Goal: Task Accomplishment & Management: Manage account settings

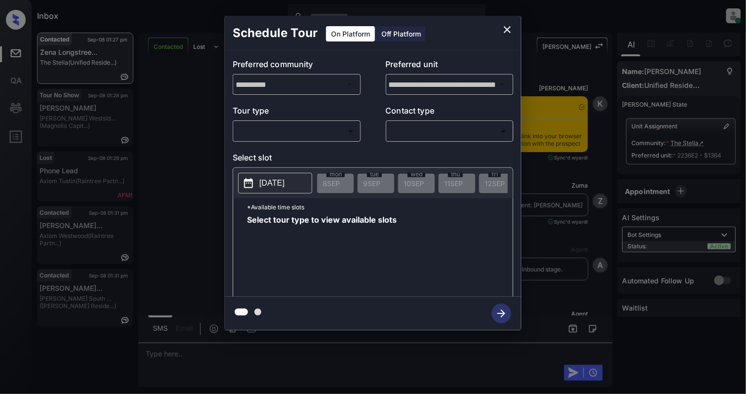
scroll to position [997, 0]
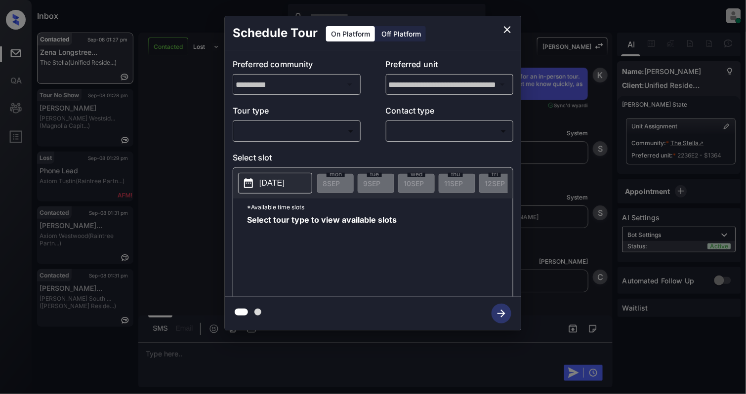
click at [312, 125] on body "Inbox Cynthia Montañez Online Set yourself offline Set yourself on break Profil…" at bounding box center [373, 197] width 746 height 394
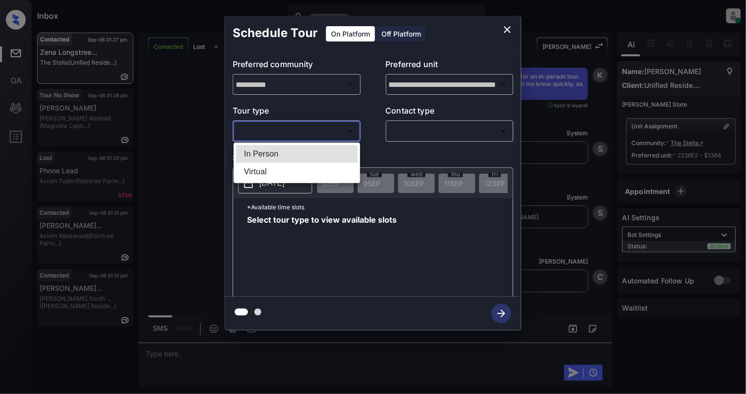
click at [285, 158] on li "In Person" at bounding box center [296, 154] width 121 height 18
type input "********"
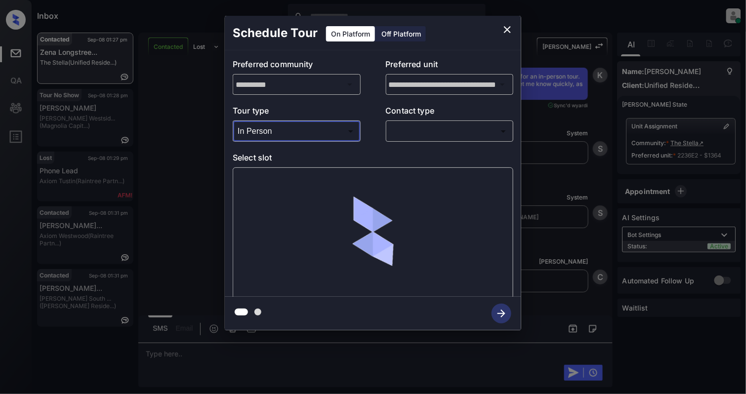
click at [453, 125] on body "Inbox Cynthia Montañez Online Set yourself offline Set yourself on break Profil…" at bounding box center [373, 197] width 746 height 394
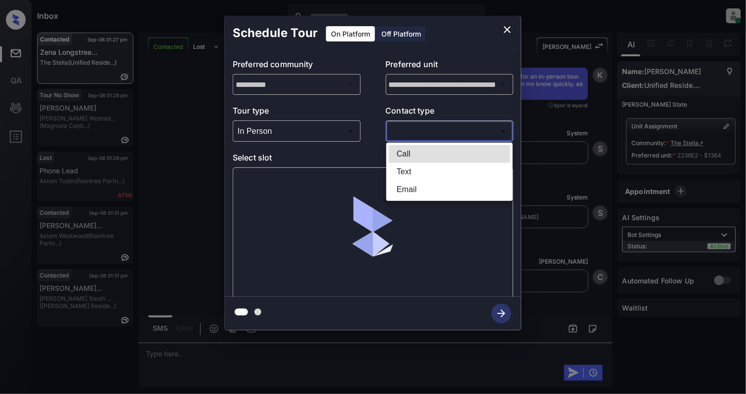
click at [411, 169] on li "Text" at bounding box center [449, 172] width 121 height 18
type input "****"
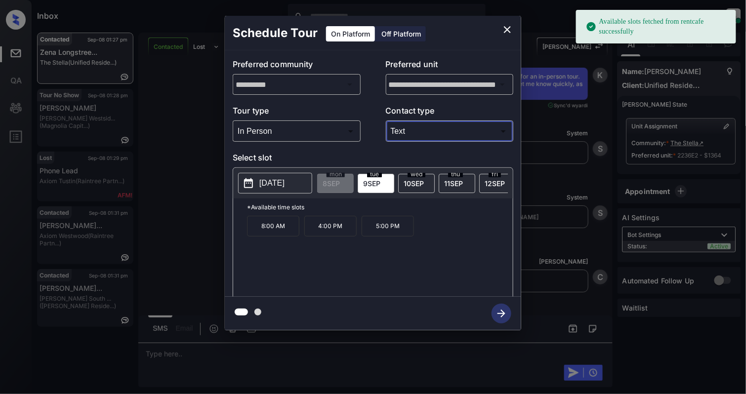
click at [282, 183] on p "2025-09-09" at bounding box center [271, 183] width 25 height 12
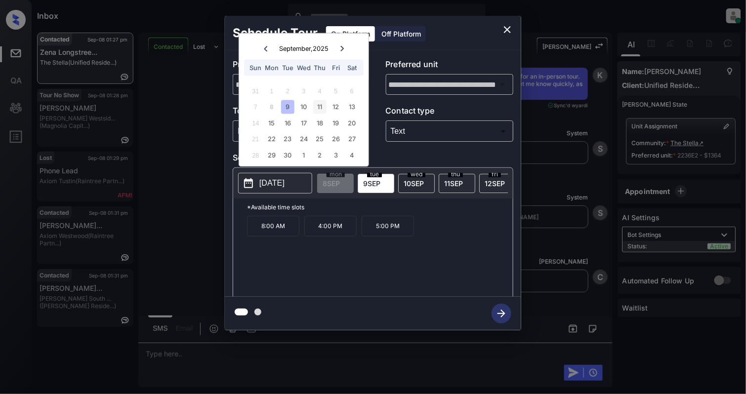
click at [325, 105] on div "11" at bounding box center [319, 106] width 13 height 13
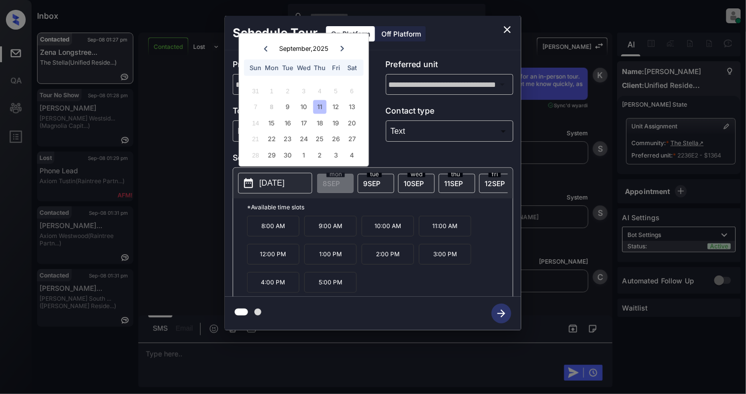
click at [506, 28] on icon "close" at bounding box center [507, 30] width 12 height 12
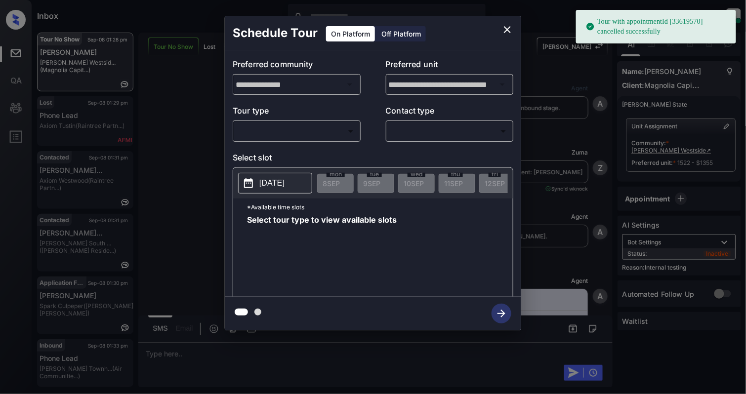
scroll to position [5356, 0]
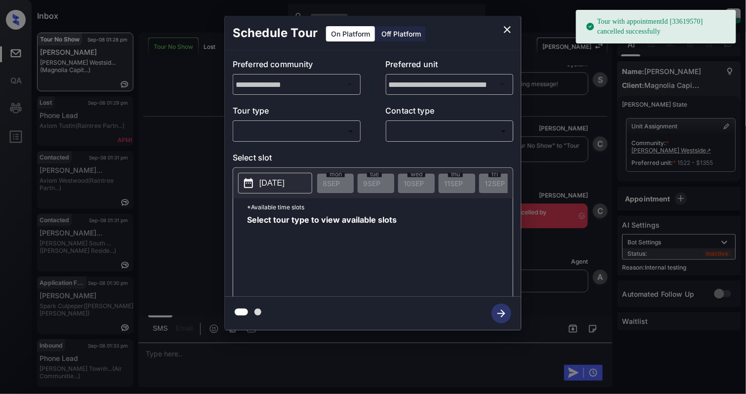
click at [316, 133] on body "Tour with appointmentId [33619570] cancelled successfully Inbox Cynthia Montañe…" at bounding box center [373, 197] width 746 height 394
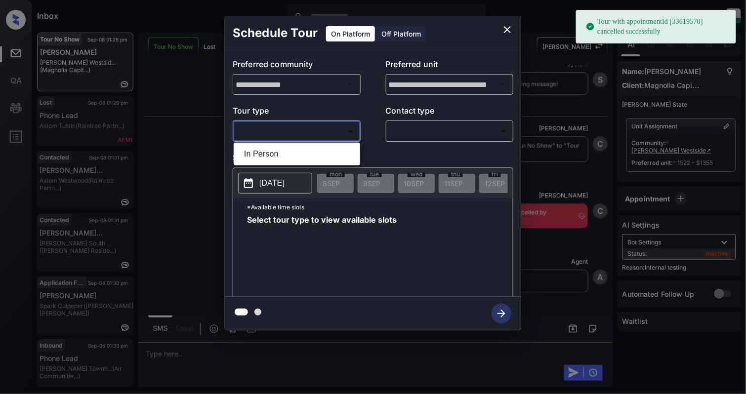
click at [270, 157] on li "In Person" at bounding box center [296, 154] width 121 height 18
type input "********"
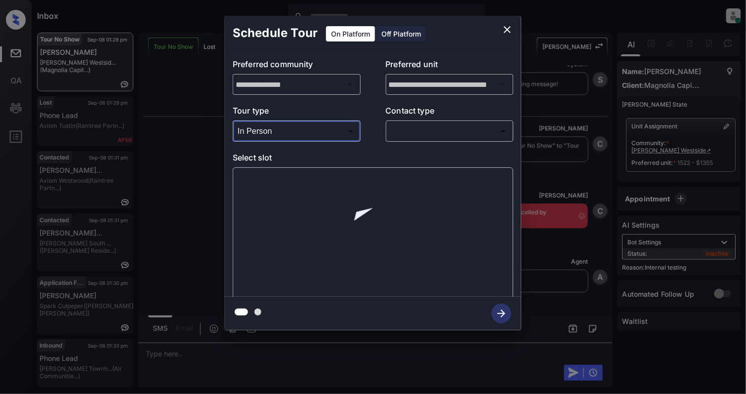
click at [462, 129] on body "Tour with appointmentId [33619570] cancelled successfully Inbox Cynthia Montañe…" at bounding box center [373, 197] width 746 height 394
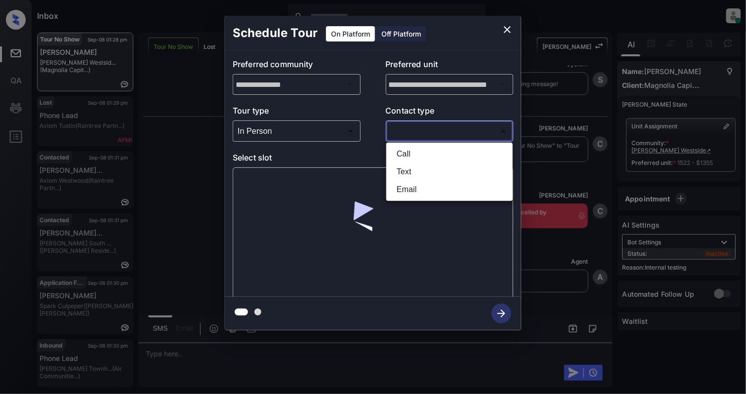
click at [431, 168] on li "Text" at bounding box center [449, 172] width 121 height 18
type input "****"
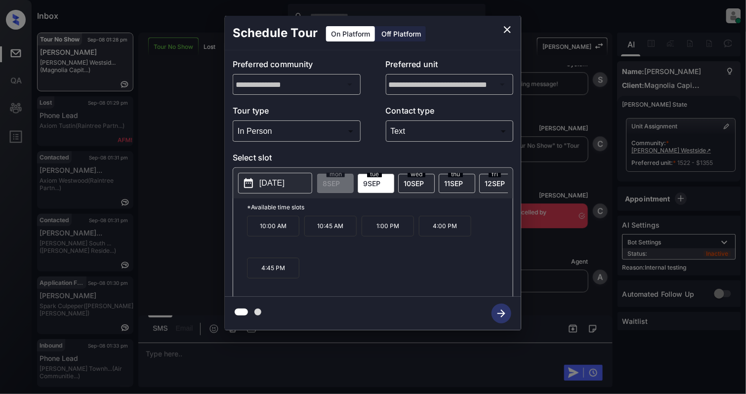
click at [512, 26] on icon "close" at bounding box center [507, 30] width 12 height 12
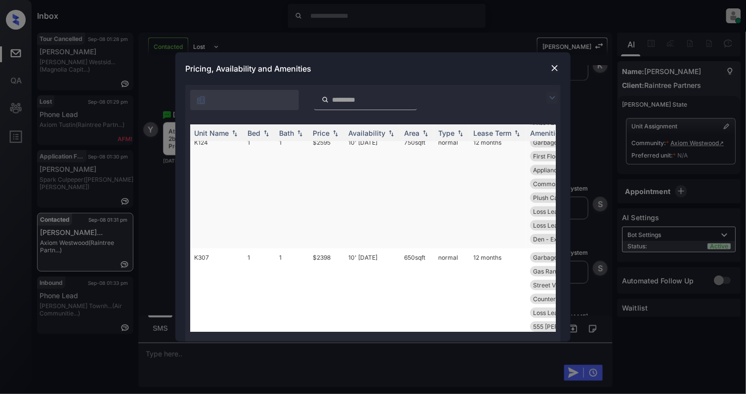
scroll to position [198, 0]
click at [264, 133] on img at bounding box center [266, 133] width 10 height 7
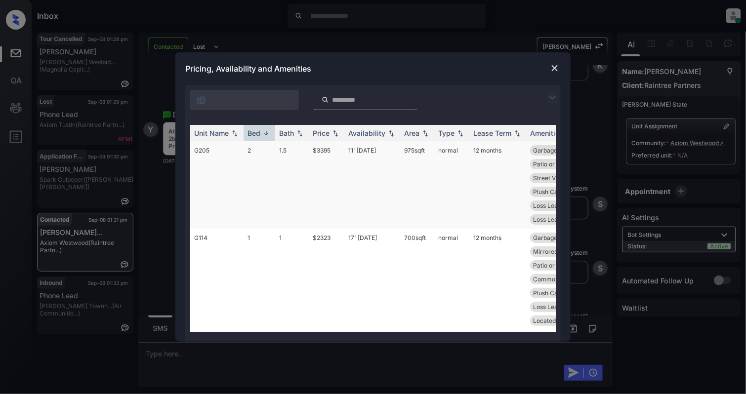
click at [257, 166] on td "2" at bounding box center [259, 184] width 32 height 87
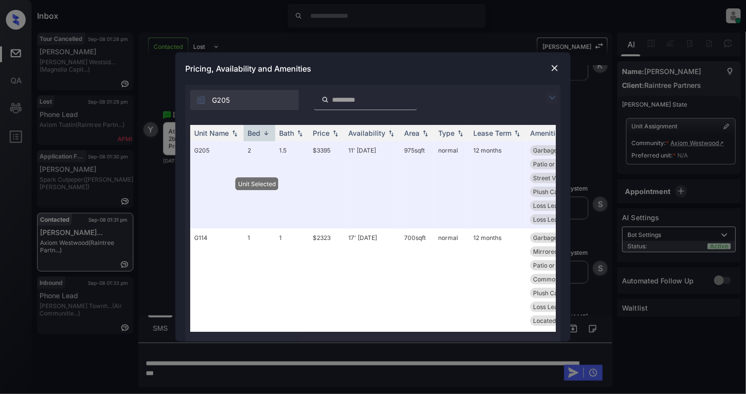
click at [560, 64] on div at bounding box center [555, 68] width 12 height 12
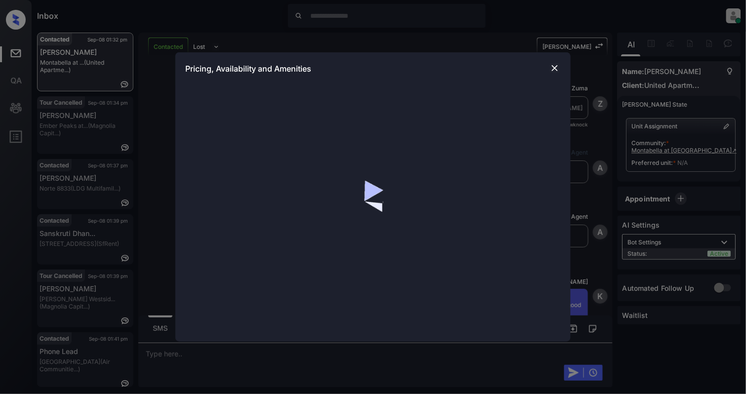
scroll to position [1251, 0]
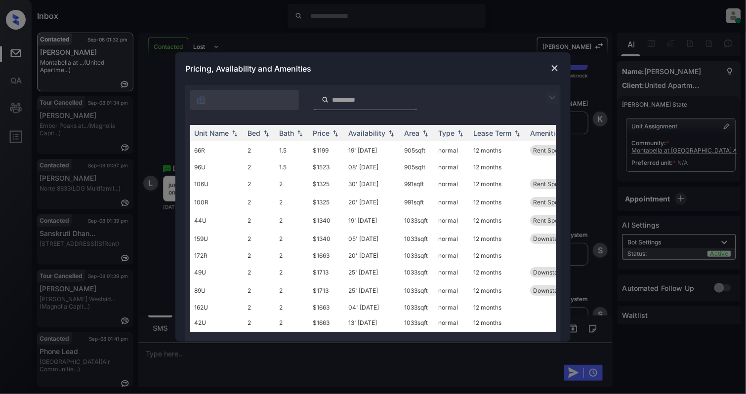
click at [556, 67] on img at bounding box center [555, 68] width 10 height 10
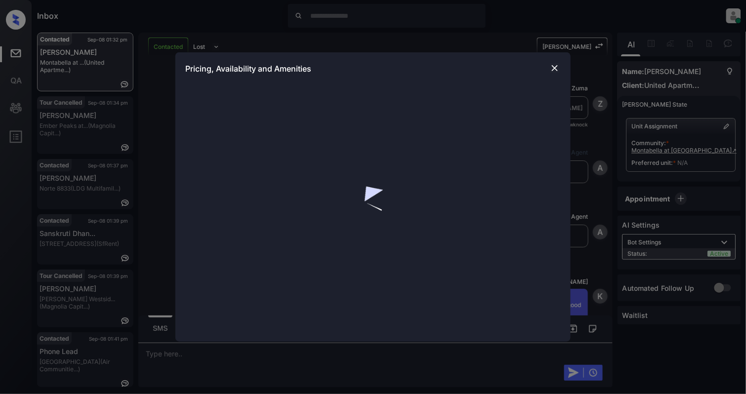
scroll to position [1251, 0]
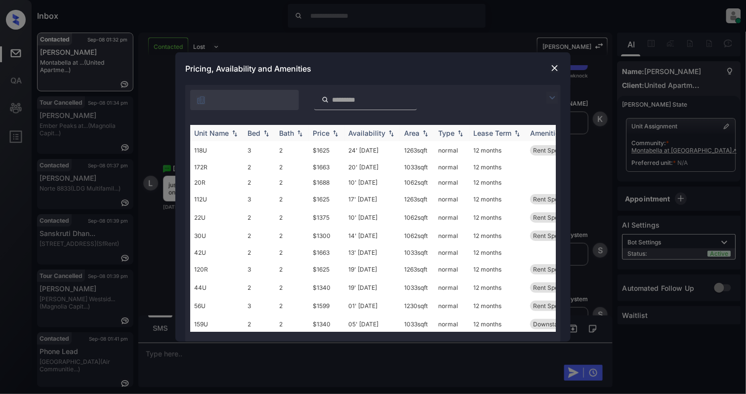
click at [267, 131] on img at bounding box center [266, 133] width 10 height 7
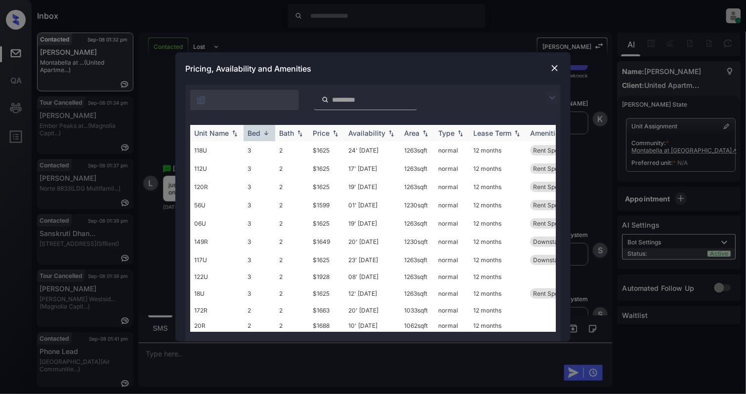
click at [267, 131] on img at bounding box center [266, 132] width 10 height 7
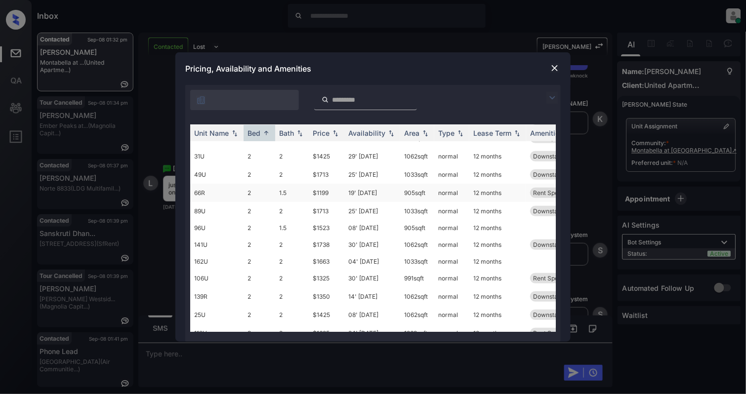
click at [218, 192] on td "66R" at bounding box center [216, 193] width 53 height 18
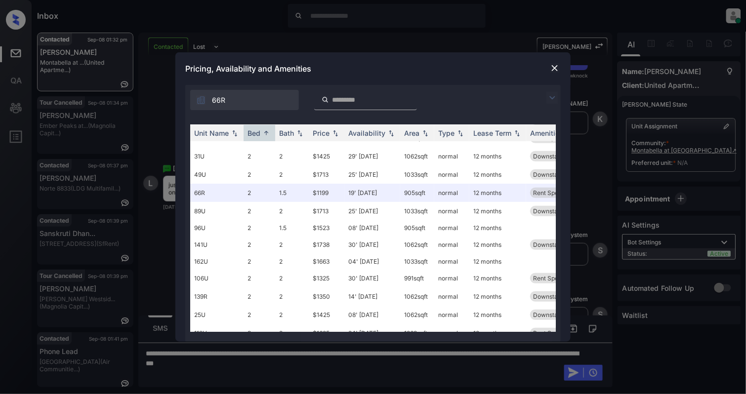
click at [556, 68] on img at bounding box center [555, 68] width 10 height 10
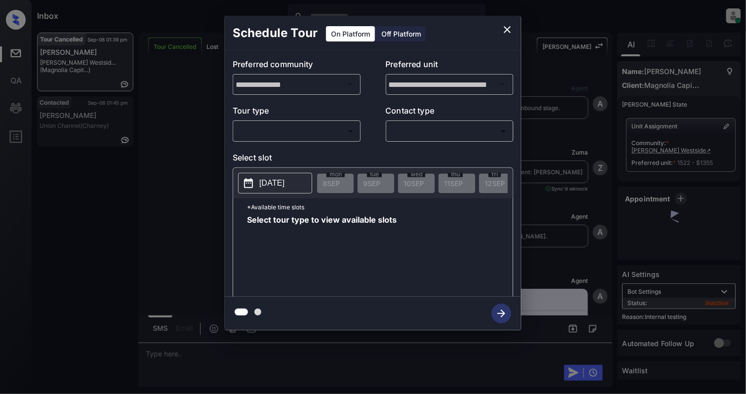
scroll to position [5542, 0]
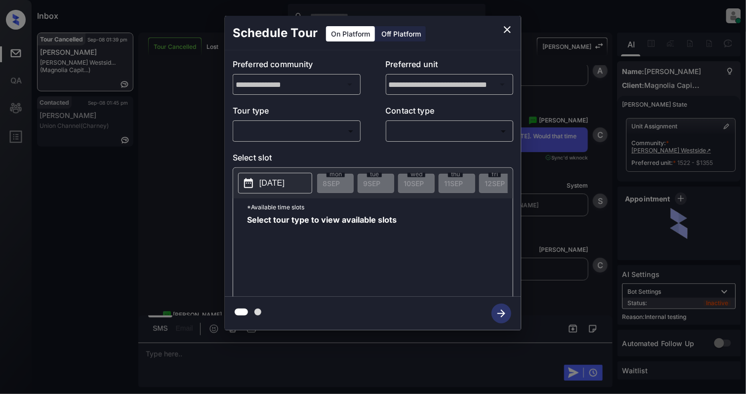
click at [259, 137] on body "Inbox Cynthia Montañez Online Set yourself offline Set yourself on break Profil…" at bounding box center [373, 197] width 746 height 394
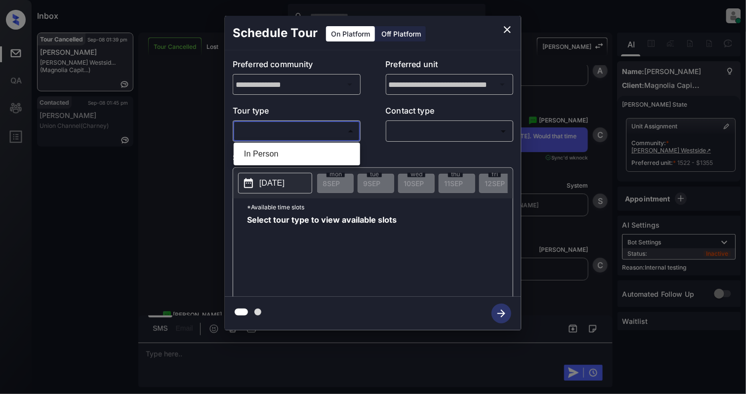
click at [259, 150] on li "In Person" at bounding box center [296, 154] width 121 height 18
type input "********"
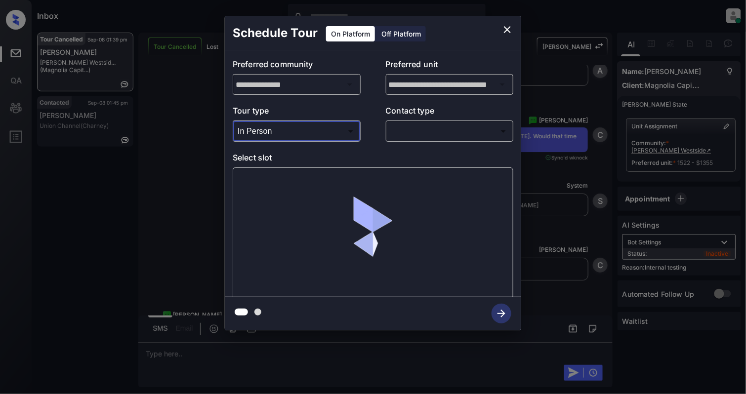
click at [460, 129] on body "Inbox Cynthia Montañez Online Set yourself offline Set yourself on break Profil…" at bounding box center [373, 197] width 746 height 394
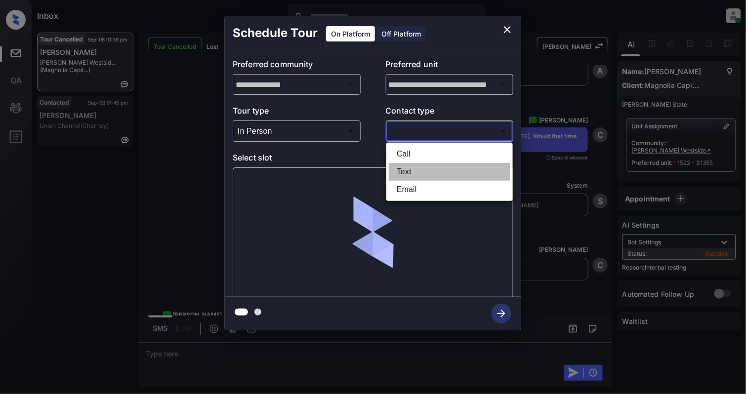
click at [410, 175] on li "Text" at bounding box center [449, 172] width 121 height 18
type input "****"
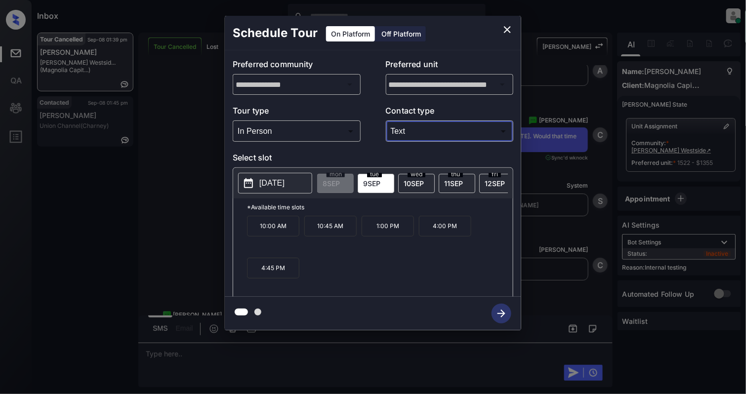
click at [279, 182] on p "2025-09-09" at bounding box center [271, 183] width 25 height 12
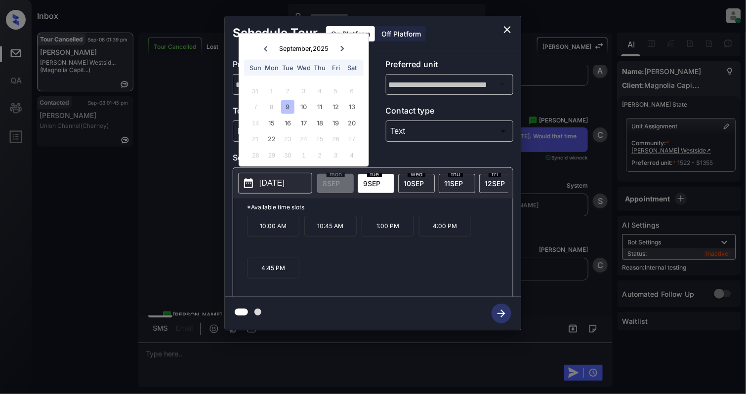
click at [328, 257] on div "10:00 AM 10:45 AM 1:00 PM 4:00 PM 4:45 PM" at bounding box center [380, 255] width 266 height 79
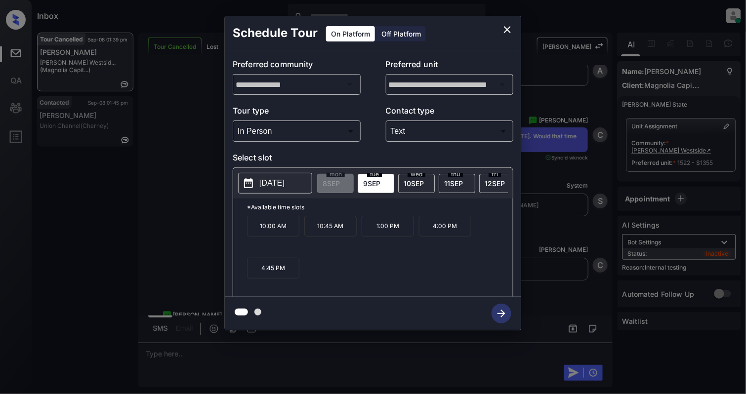
click at [259, 279] on p "4:45 PM" at bounding box center [273, 268] width 52 height 21
click at [452, 237] on p "4:00 PM" at bounding box center [445, 226] width 52 height 21
click at [498, 305] on icon "button" at bounding box center [501, 314] width 20 height 20
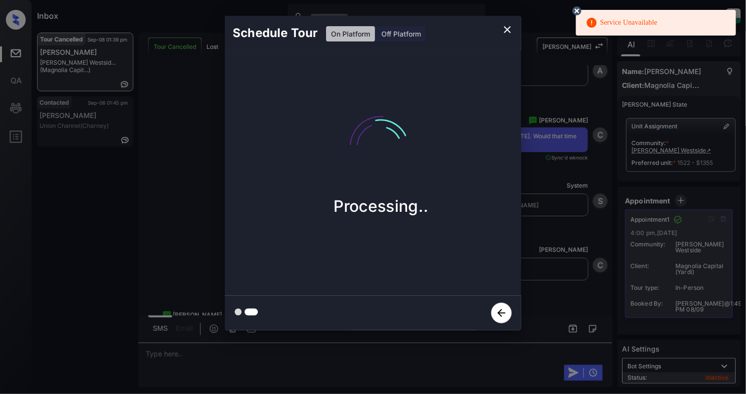
click at [577, 11] on circle at bounding box center [577, 11] width 6 height 6
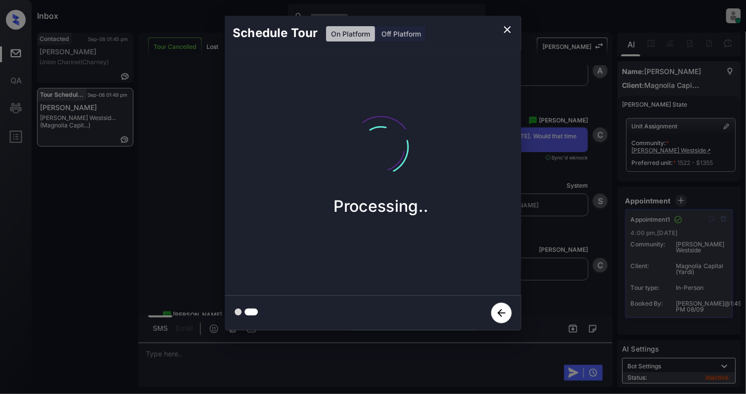
click at [504, 26] on icon "close" at bounding box center [507, 30] width 12 height 12
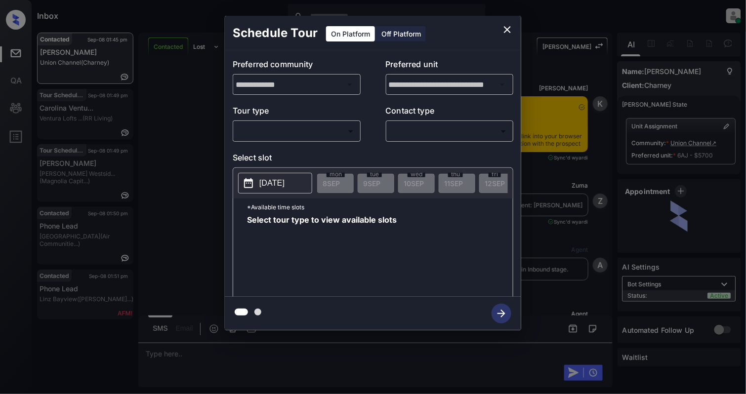
scroll to position [3089, 0]
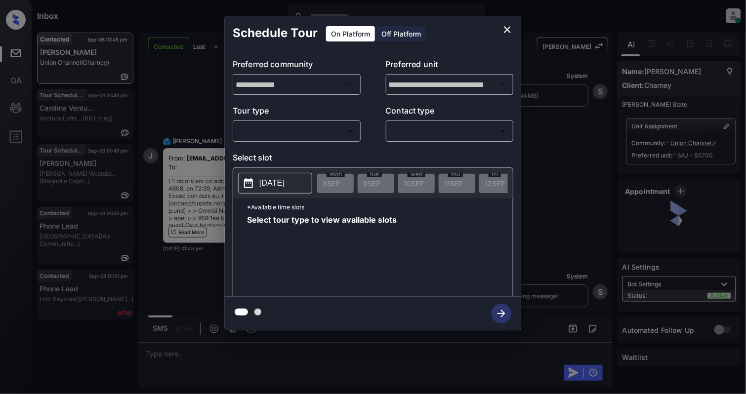
click at [304, 133] on body "Inbox Cynthia Montañez Online Set yourself offline Set yourself on break Profil…" at bounding box center [373, 197] width 746 height 394
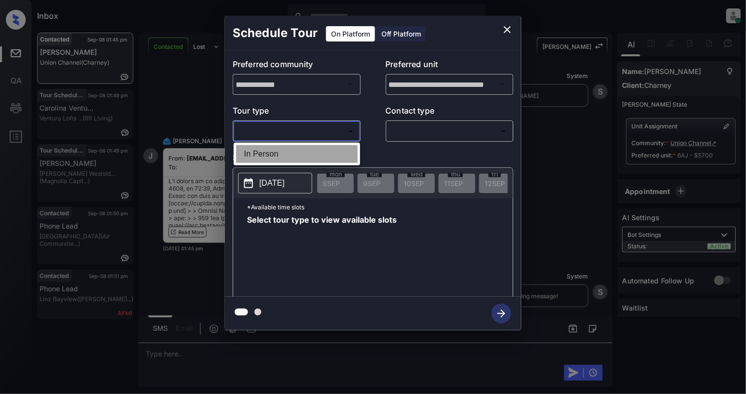
click at [293, 156] on li "In Person" at bounding box center [296, 154] width 121 height 18
type input "********"
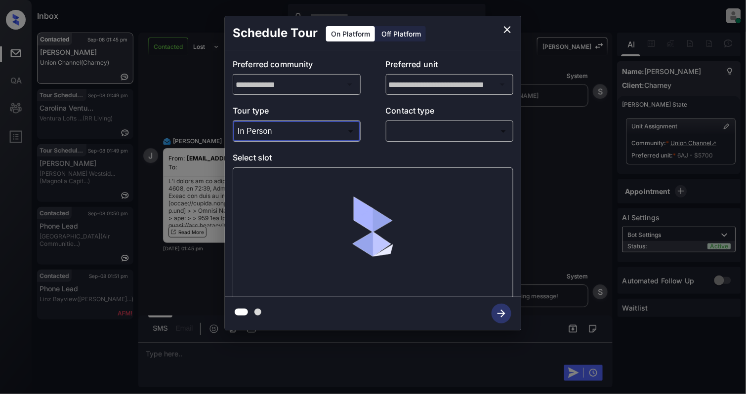
click at [454, 125] on body "Inbox Cynthia Montañez Online Set yourself offline Set yourself on break Profil…" at bounding box center [373, 197] width 746 height 394
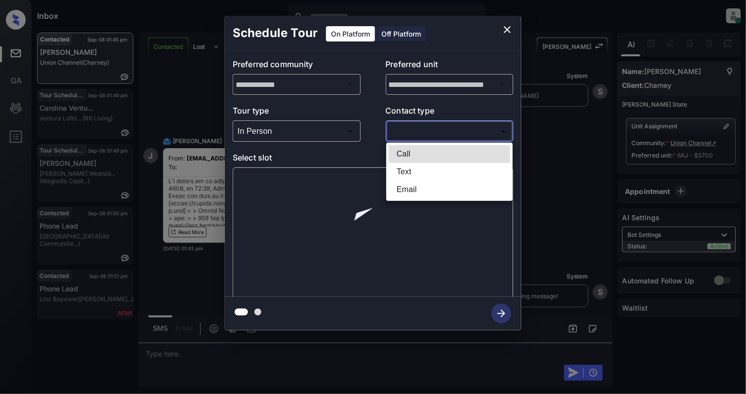
click at [413, 184] on li "Email" at bounding box center [449, 190] width 121 height 18
type input "*****"
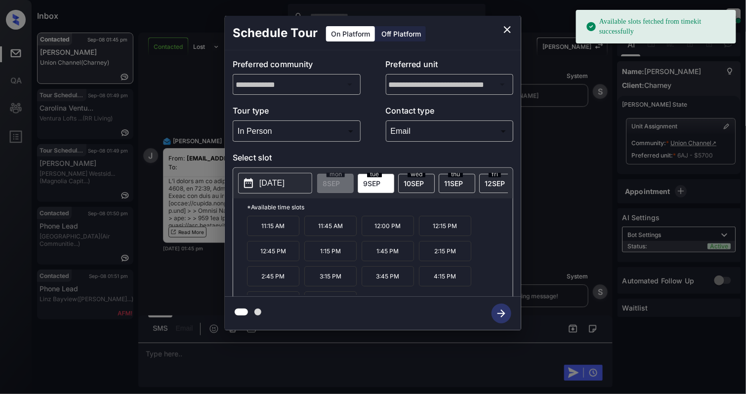
click at [275, 186] on p "2025-09-09" at bounding box center [271, 183] width 25 height 12
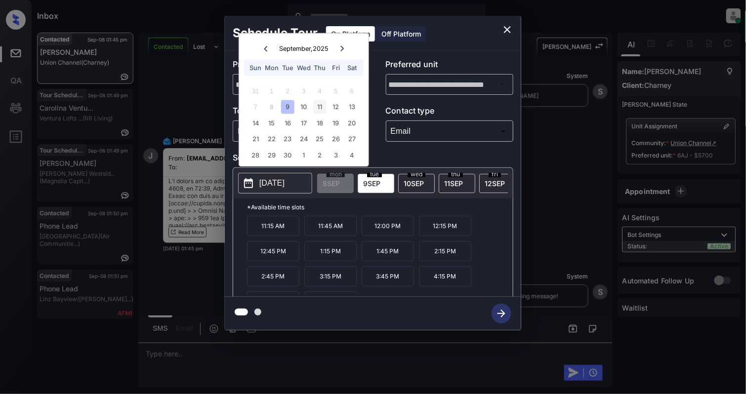
click at [317, 104] on div "11" at bounding box center [319, 106] width 13 height 13
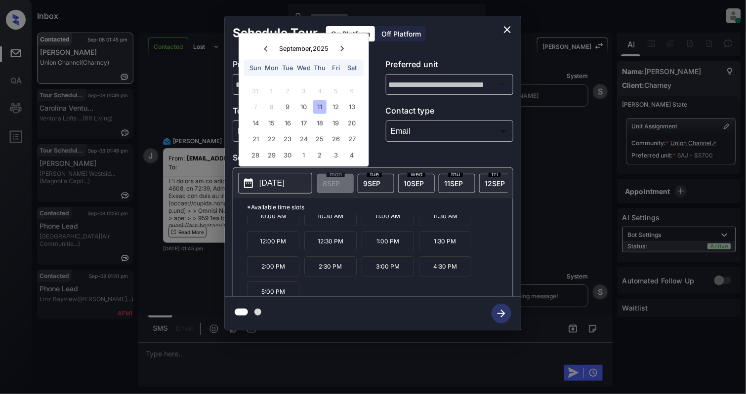
scroll to position [18, 0]
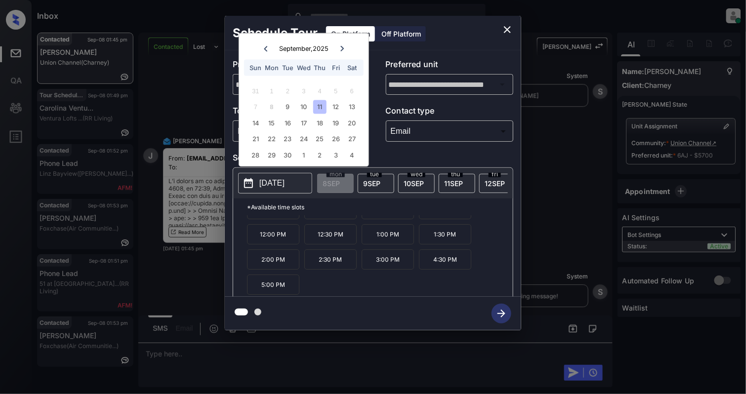
click at [500, 30] on button "close" at bounding box center [507, 30] width 20 height 20
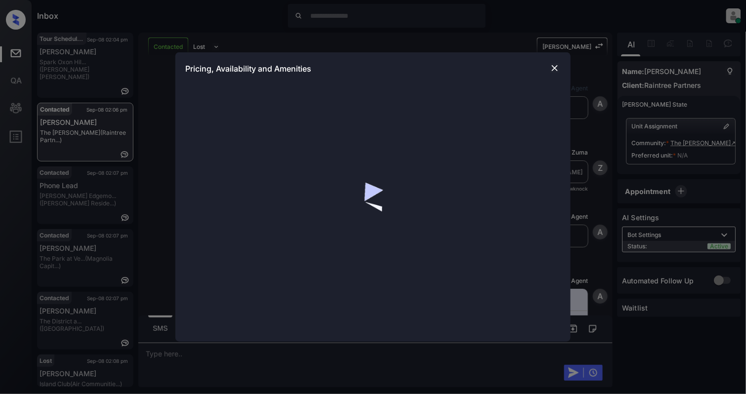
scroll to position [643, 0]
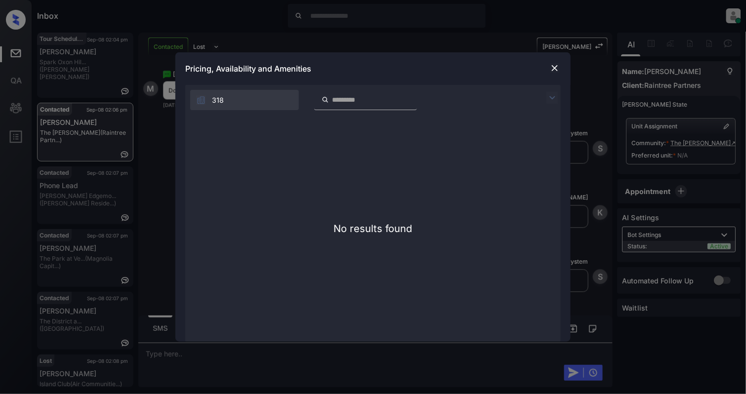
click at [556, 68] on img at bounding box center [555, 68] width 10 height 10
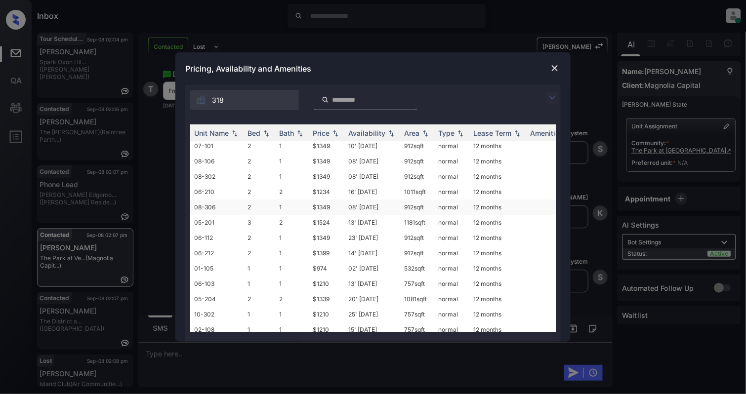
scroll to position [66, 0]
click at [265, 137] on div "Bed" at bounding box center [259, 133] width 24 height 8
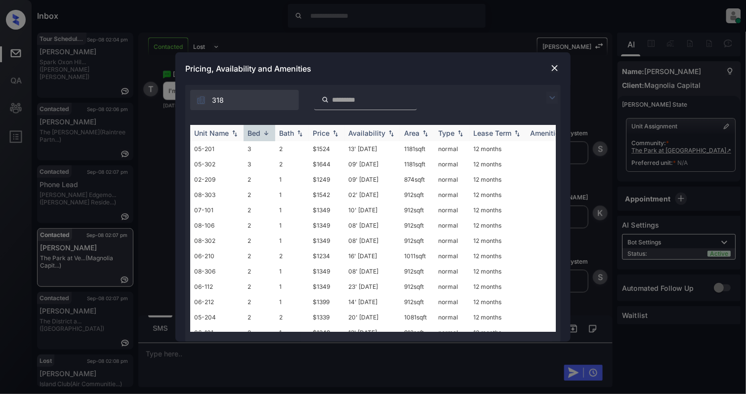
click at [267, 130] on img at bounding box center [266, 132] width 10 height 7
click at [262, 210] on td "1" at bounding box center [259, 209] width 32 height 15
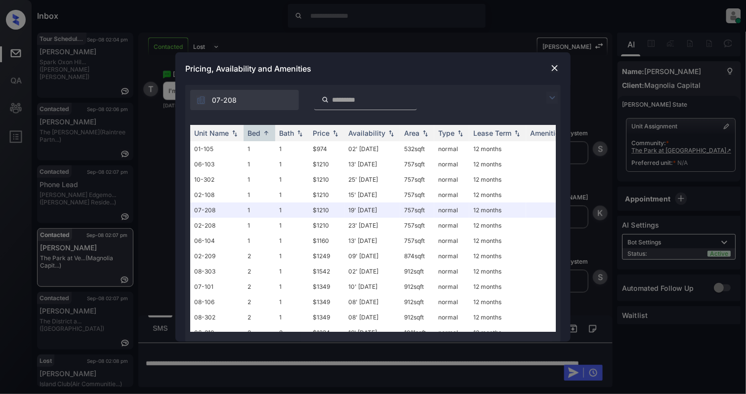
click at [549, 69] on div at bounding box center [555, 68] width 12 height 12
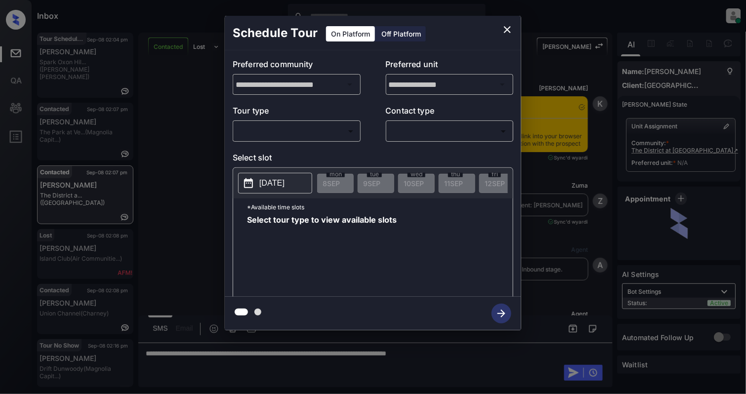
scroll to position [418, 0]
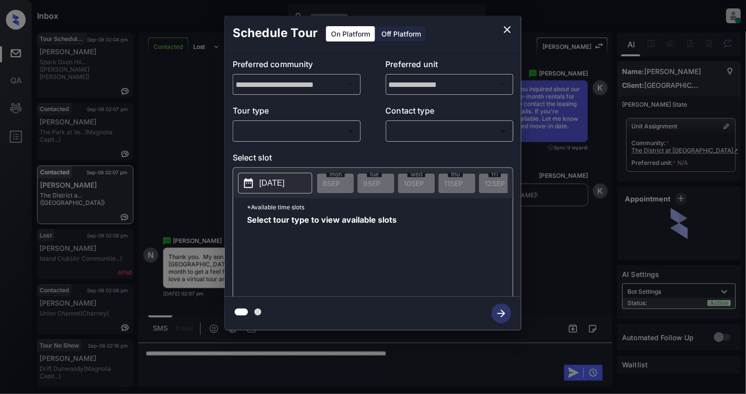
click at [286, 140] on div "​ ​" at bounding box center [297, 131] width 128 height 21
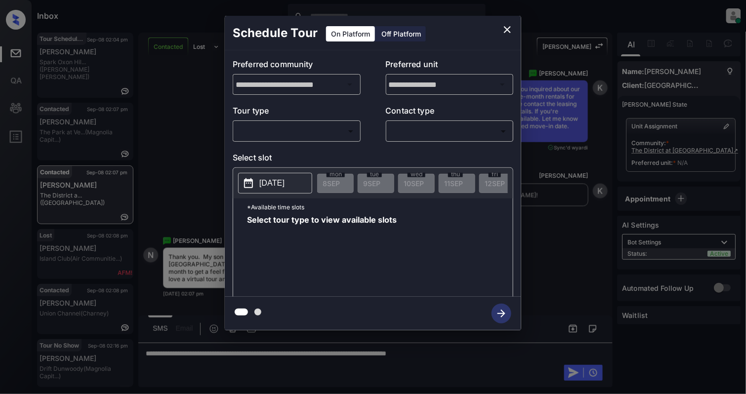
click at [285, 121] on div "​ ​" at bounding box center [297, 131] width 128 height 21
click at [289, 127] on body "Inbox Cynthia Montañez Online Set yourself offline Set yourself on break Profil…" at bounding box center [373, 197] width 746 height 394
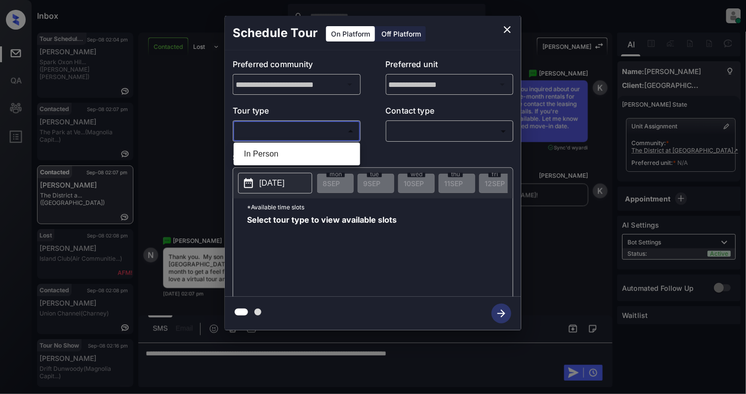
click at [510, 27] on div at bounding box center [373, 197] width 746 height 394
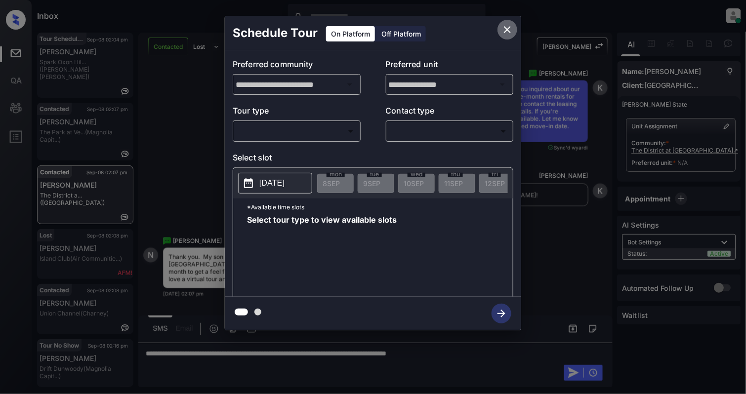
click at [507, 28] on icon "close" at bounding box center [507, 30] width 12 height 12
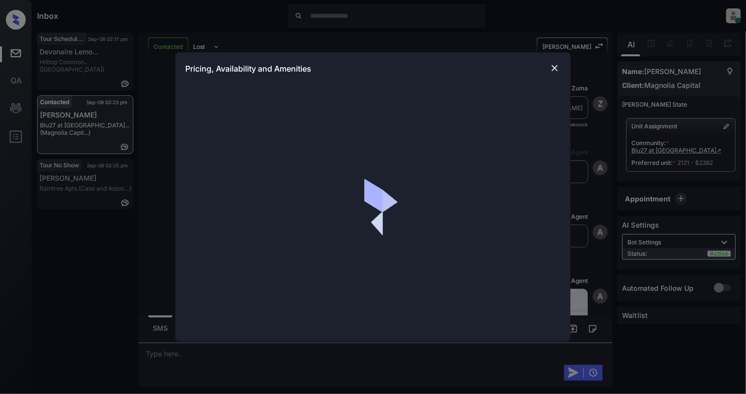
scroll to position [793, 0]
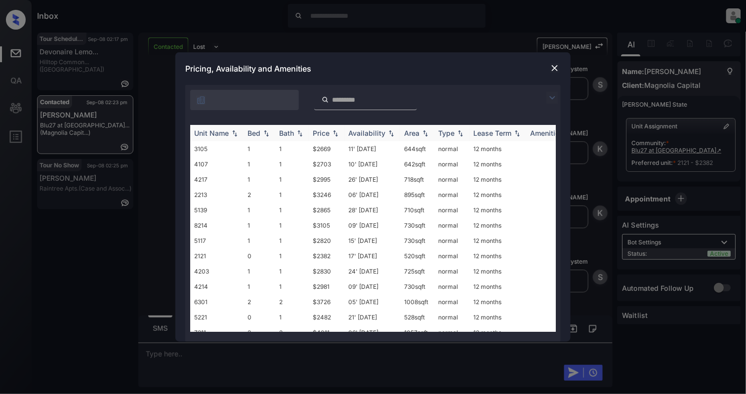
click at [267, 133] on img at bounding box center [266, 133] width 10 height 7
click at [267, 133] on img at bounding box center [266, 132] width 10 height 7
click at [265, 181] on td "0" at bounding box center [259, 179] width 32 height 15
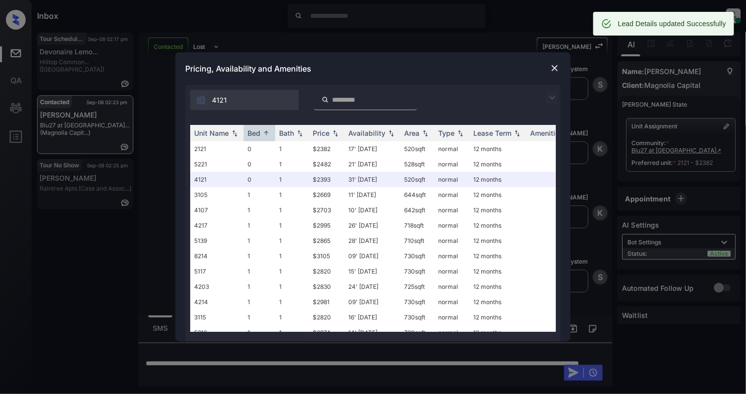
click at [555, 69] on img at bounding box center [555, 68] width 10 height 10
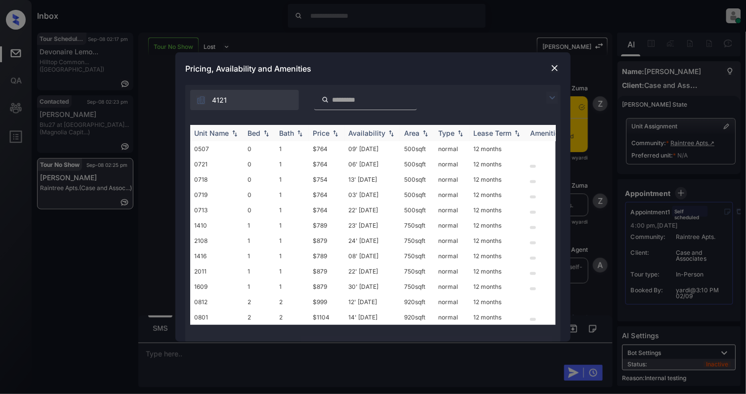
scroll to position [1317, 0]
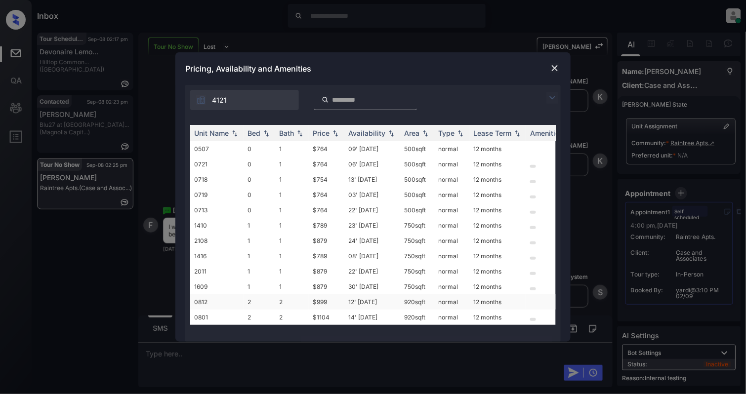
click at [214, 297] on td "0812" at bounding box center [216, 301] width 53 height 15
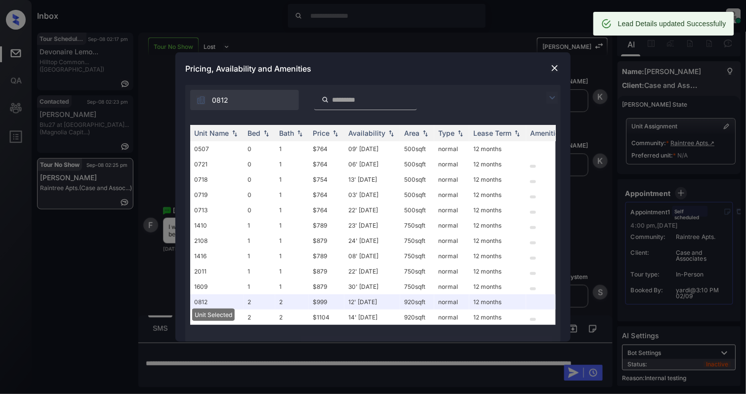
click at [552, 66] on img at bounding box center [555, 68] width 10 height 10
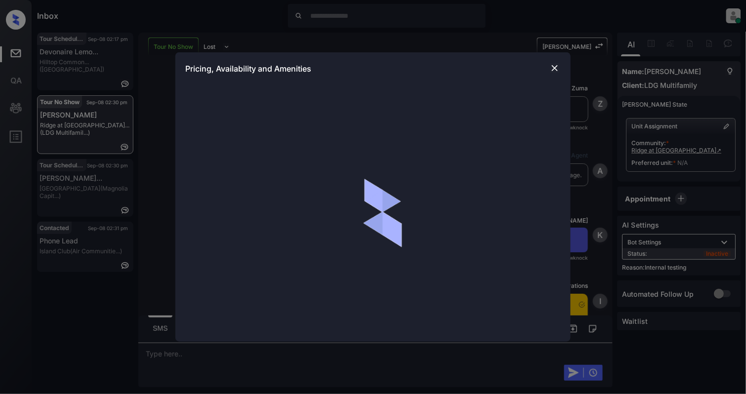
scroll to position [4782, 0]
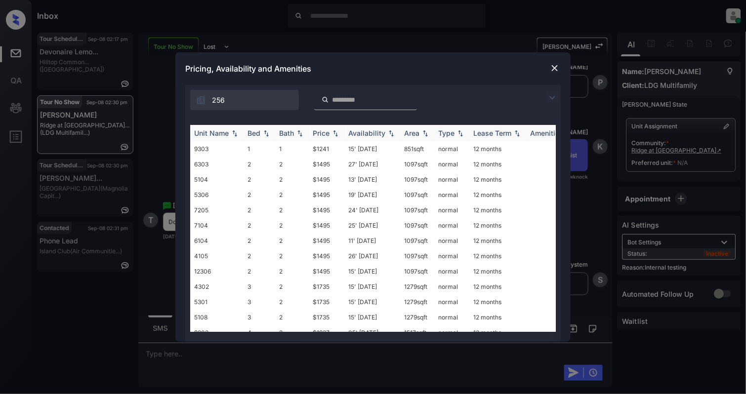
click at [264, 134] on img at bounding box center [266, 133] width 10 height 7
click at [264, 134] on img at bounding box center [266, 132] width 10 height 7
click at [261, 145] on td "1" at bounding box center [259, 148] width 32 height 15
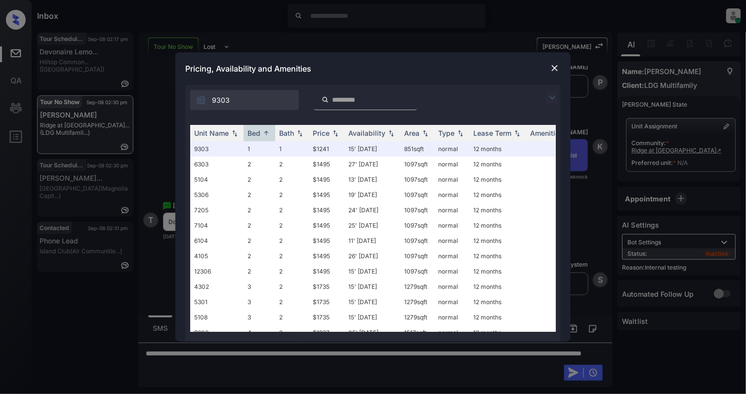
click at [554, 69] on img at bounding box center [555, 68] width 10 height 10
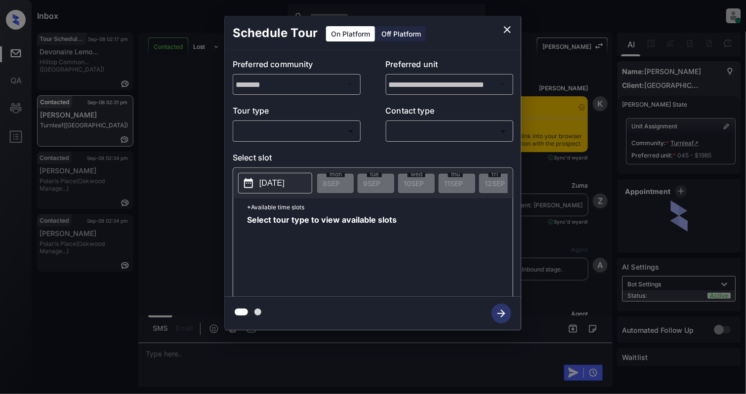
scroll to position [570, 0]
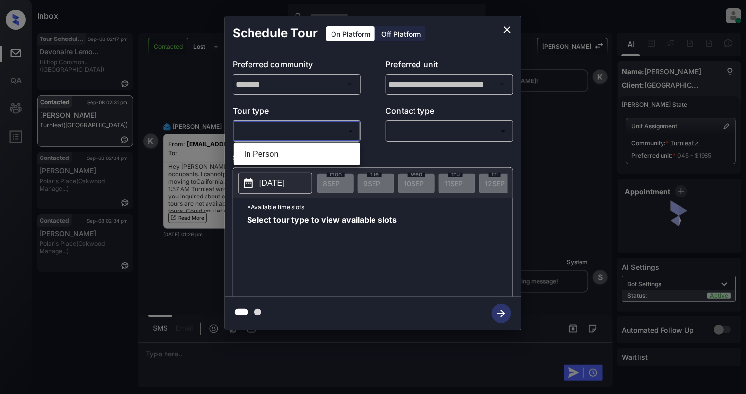
click at [301, 128] on body "Inbox [PERSON_NAME] Online Set yourself offline Set yourself on break Profile S…" at bounding box center [373, 197] width 746 height 394
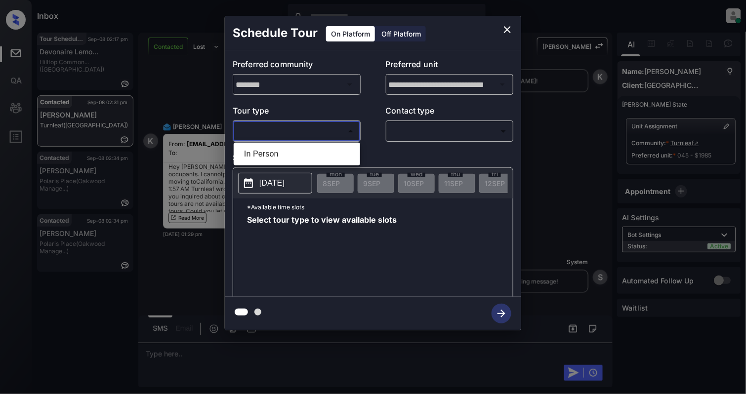
click at [508, 29] on div at bounding box center [373, 197] width 746 height 394
click at [545, 233] on div "**********" at bounding box center [373, 173] width 746 height 346
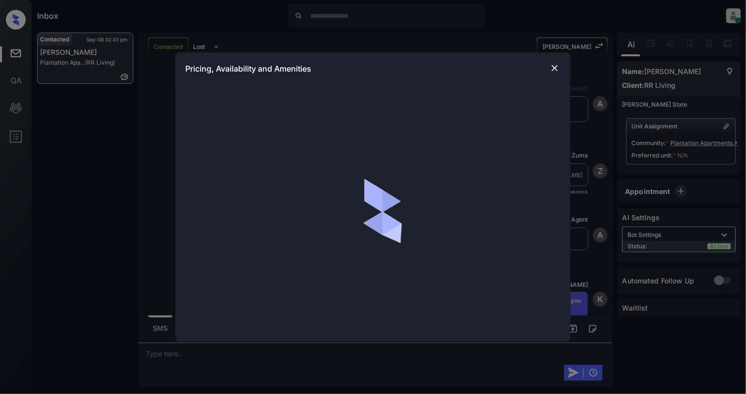
scroll to position [741, 0]
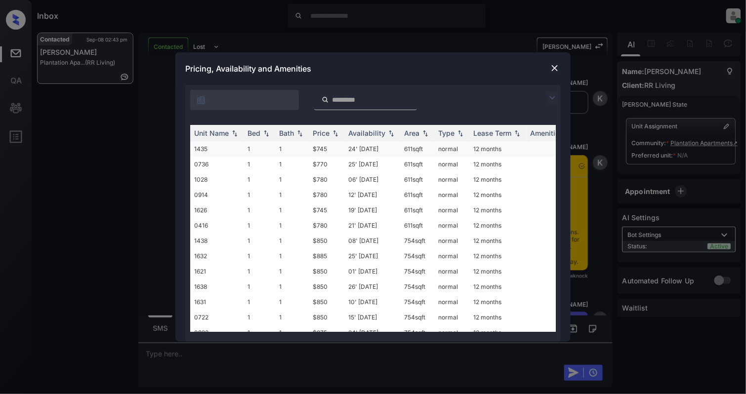
click at [282, 151] on td "1" at bounding box center [292, 148] width 34 height 15
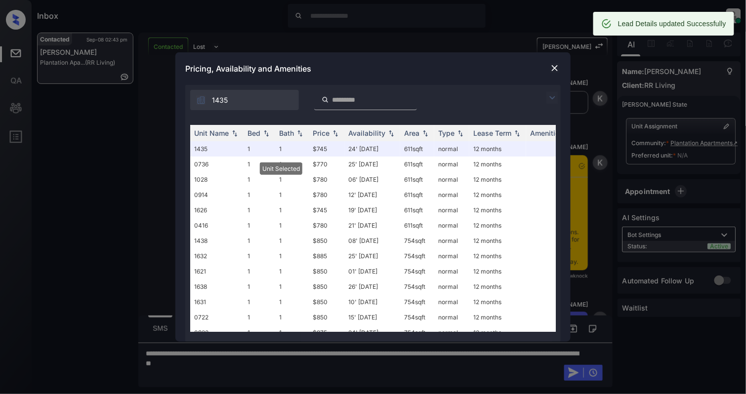
click at [559, 65] on img at bounding box center [555, 68] width 10 height 10
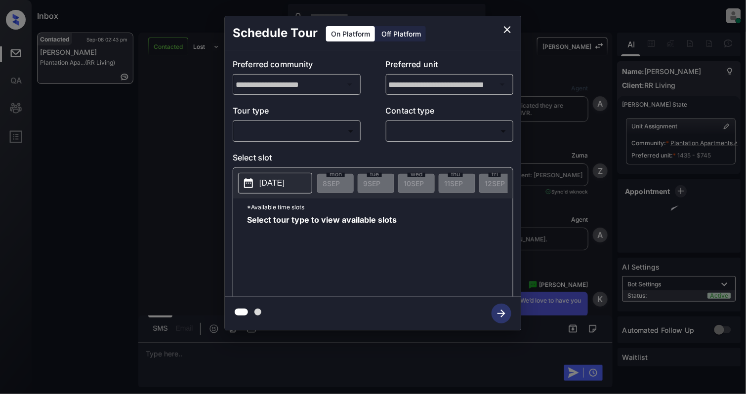
scroll to position [1925, 0]
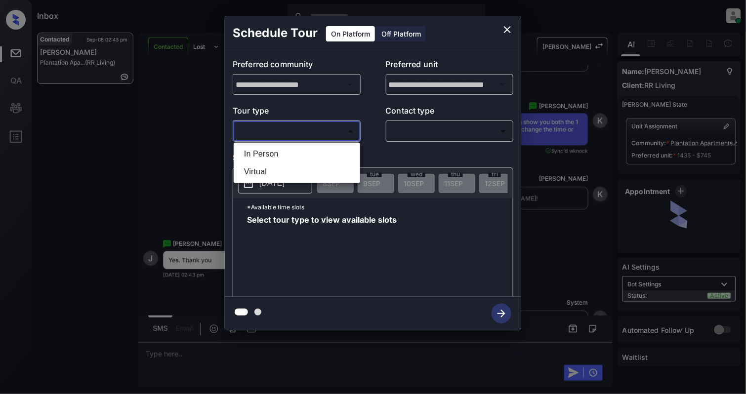
click at [309, 129] on body "Inbox Cynthia Montañez Online Set yourself offline Set yourself on break Profil…" at bounding box center [373, 197] width 746 height 394
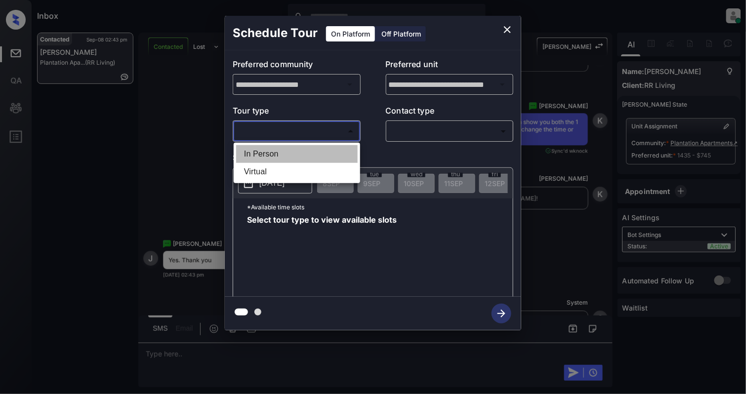
click at [309, 155] on li "In Person" at bounding box center [296, 154] width 121 height 18
type input "********"
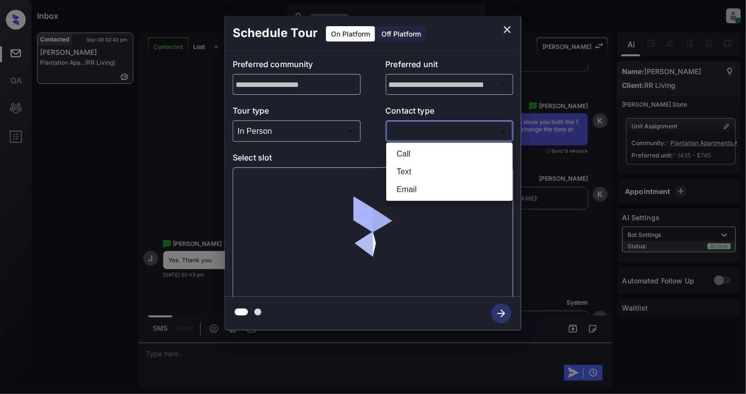
click at [416, 137] on body "Inbox Cynthia Montañez Online Set yourself offline Set yourself on break Profil…" at bounding box center [373, 197] width 746 height 394
click at [406, 168] on li "Text" at bounding box center [449, 172] width 121 height 18
type input "****"
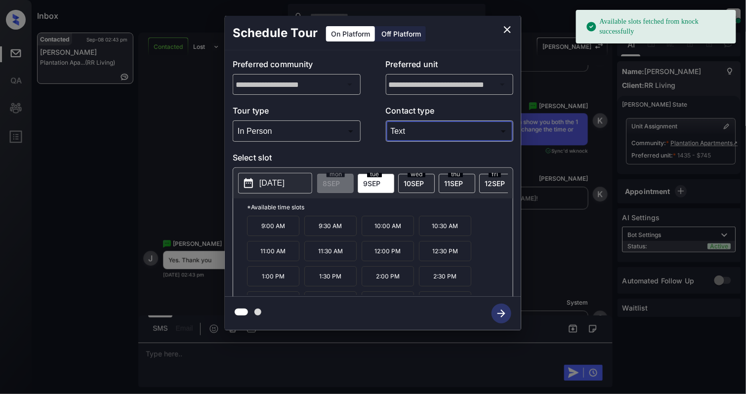
click at [264, 182] on p "[DATE]" at bounding box center [271, 183] width 25 height 12
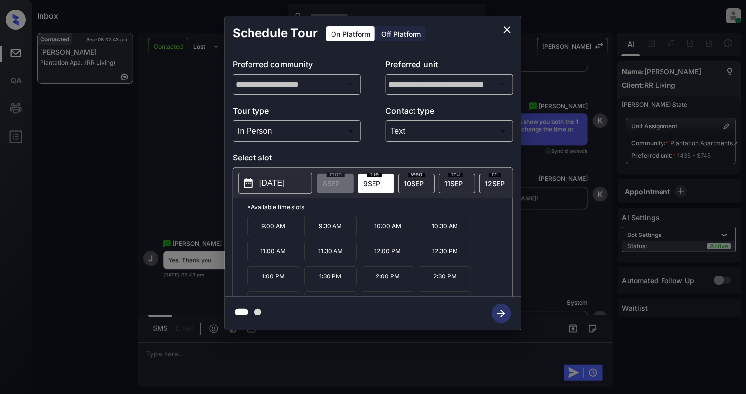
drag, startPoint x: 376, startPoint y: 216, endPoint x: 390, endPoint y: 228, distance: 18.2
click at [382, 216] on p "*Available time slots" at bounding box center [380, 207] width 266 height 17
click at [390, 228] on p "10:00 AM" at bounding box center [388, 226] width 52 height 20
click at [500, 308] on icon "button" at bounding box center [501, 314] width 20 height 20
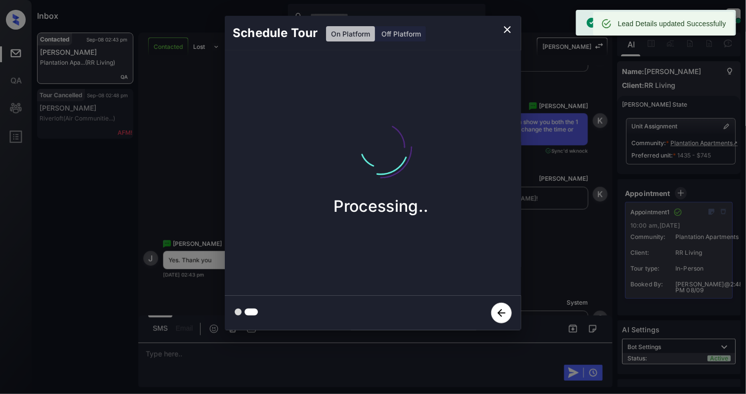
click at [509, 32] on icon "close" at bounding box center [507, 29] width 7 height 7
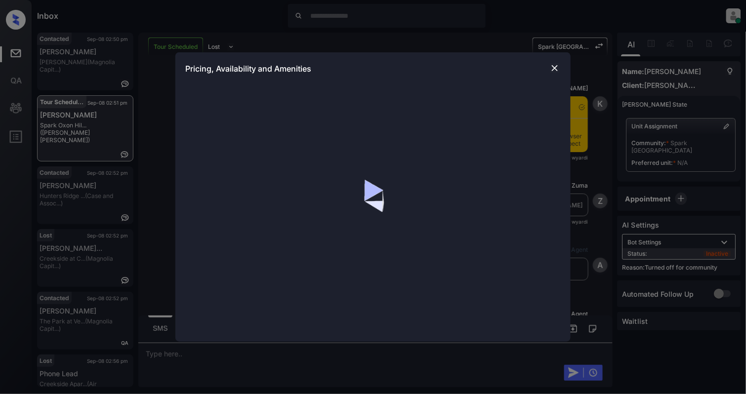
scroll to position [974, 0]
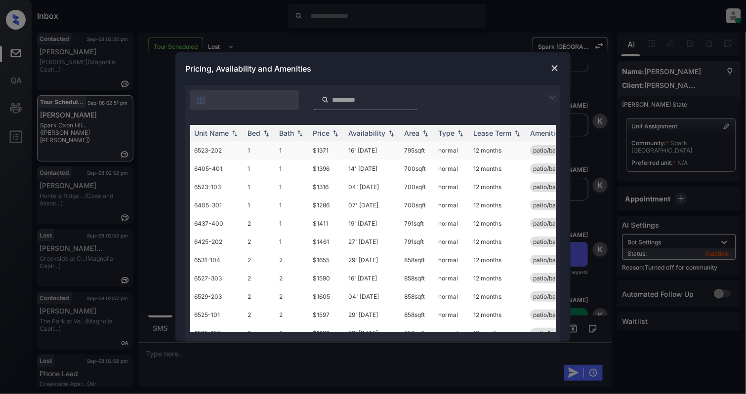
click at [261, 152] on td "1" at bounding box center [259, 150] width 32 height 18
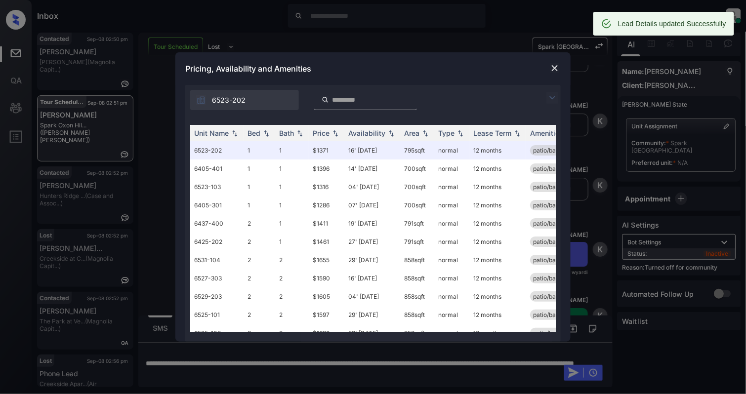
click at [556, 66] on img at bounding box center [555, 68] width 10 height 10
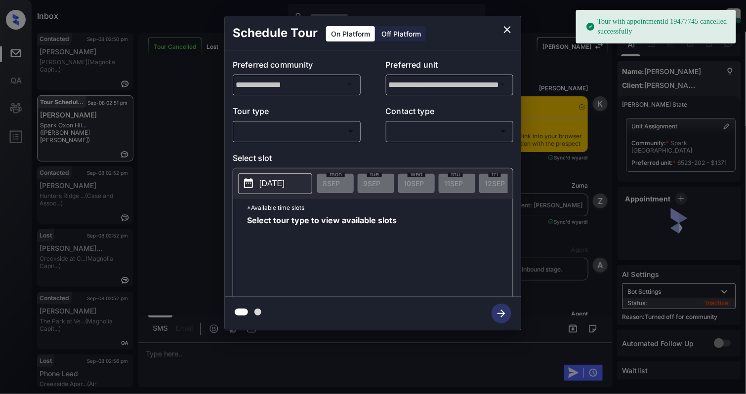
scroll to position [3080, 0]
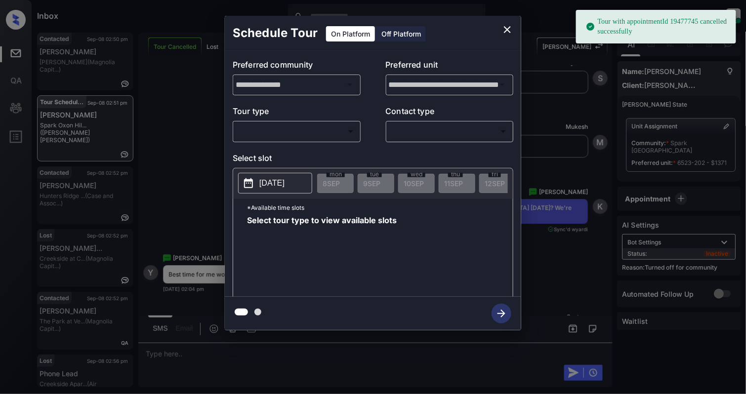
click at [290, 129] on body "Tour with appointmentId 19477745 cancelled successfully Inbox [PERSON_NAME] Onl…" at bounding box center [373, 197] width 746 height 394
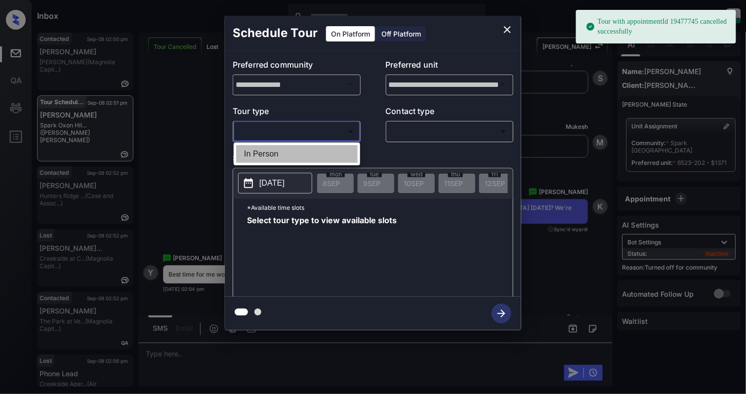
click at [299, 155] on li "In Person" at bounding box center [296, 154] width 121 height 18
type input "********"
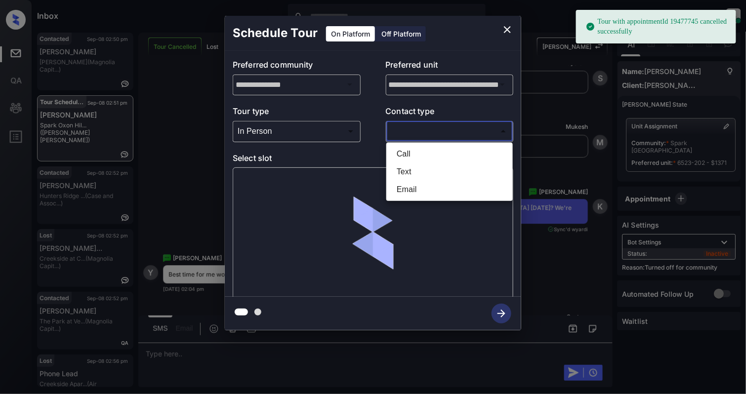
click at [468, 125] on body "Tour with appointmentId 19477745 cancelled successfully Inbox [PERSON_NAME] Onl…" at bounding box center [373, 197] width 746 height 394
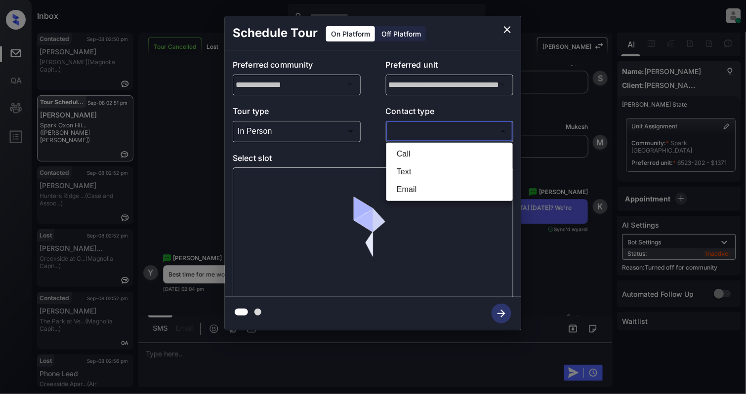
click at [417, 170] on li "Text" at bounding box center [449, 172] width 121 height 18
type input "****"
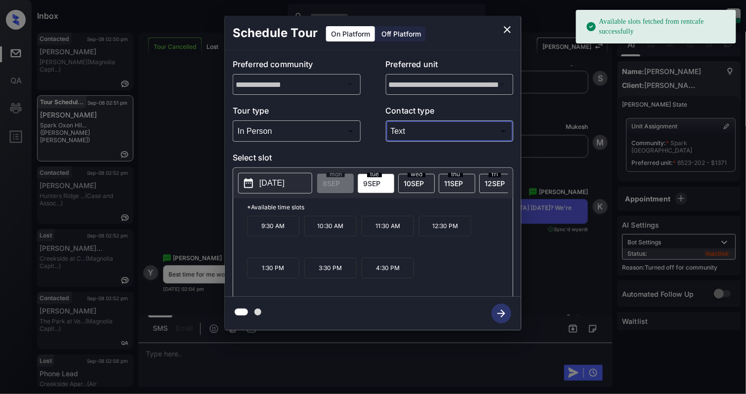
click at [257, 193] on button "[DATE]" at bounding box center [275, 183] width 74 height 21
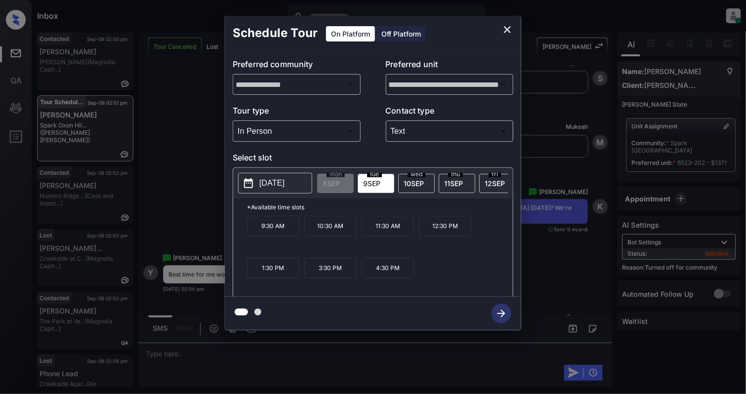
click at [444, 237] on p "12:30 PM" at bounding box center [445, 226] width 52 height 21
click at [500, 313] on icon "button" at bounding box center [501, 314] width 8 height 8
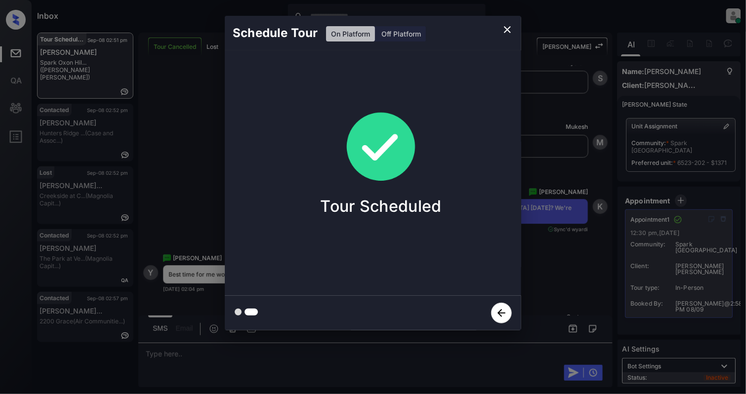
click at [508, 25] on icon "close" at bounding box center [507, 30] width 12 height 12
